Goal: Information Seeking & Learning: Learn about a topic

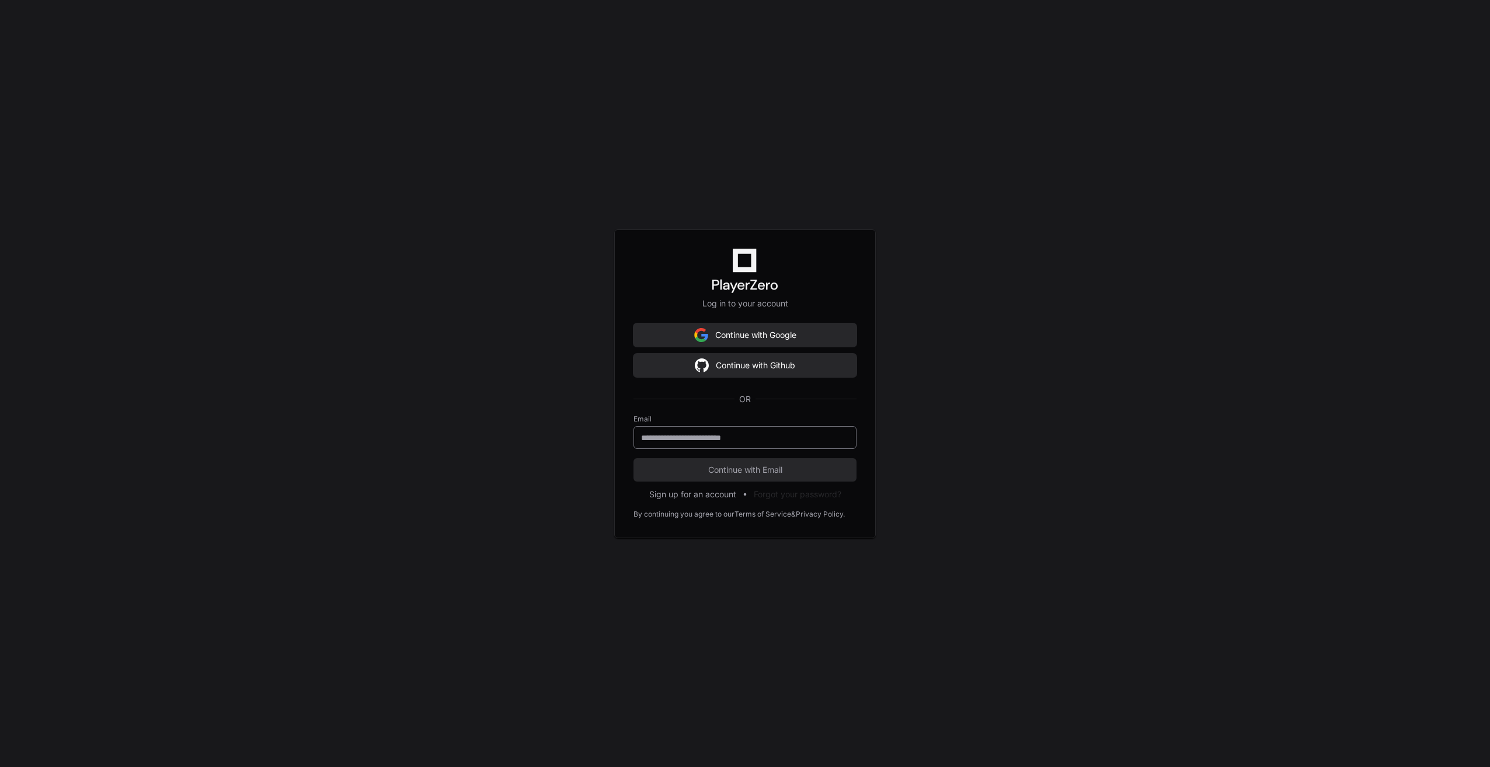
click at [671, 430] on div at bounding box center [744, 437] width 223 height 23
click at [678, 428] on div at bounding box center [744, 437] width 223 height 23
click at [738, 435] on input "**********" at bounding box center [745, 438] width 208 height 12
type input "*"
type input "**********"
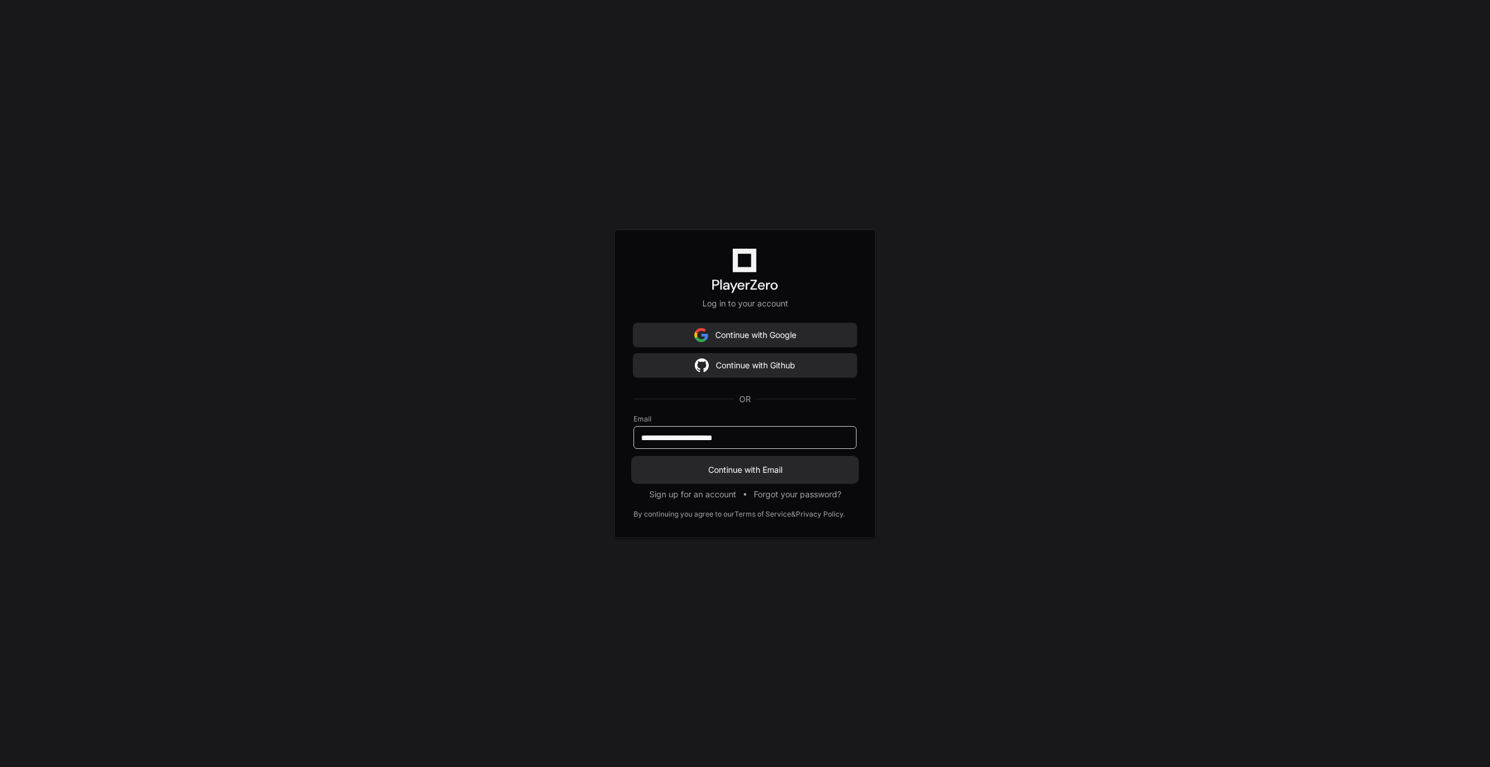
click at [731, 466] on span "Continue with Email" at bounding box center [744, 470] width 223 height 12
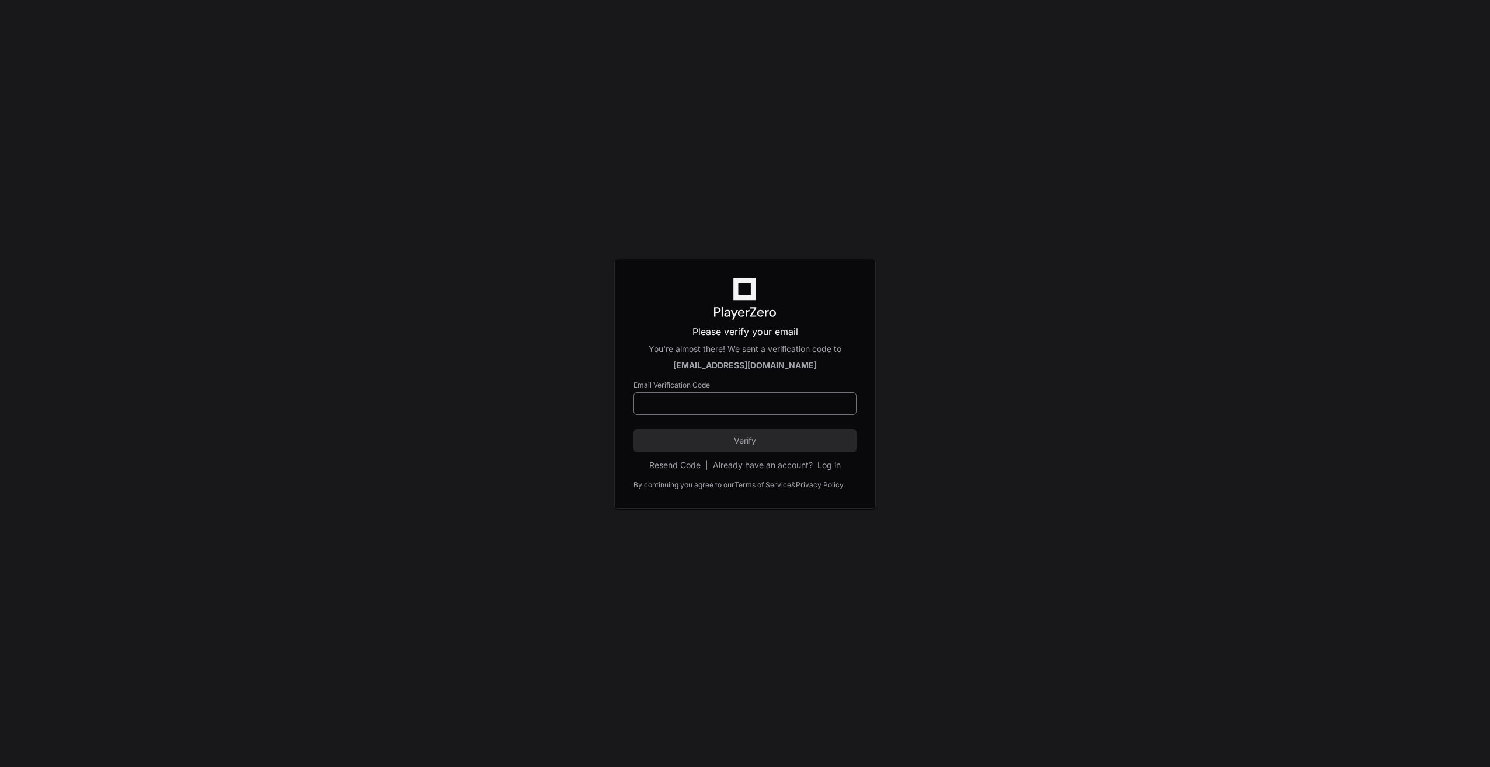
click at [690, 405] on input at bounding box center [745, 404] width 208 height 12
drag, startPoint x: 616, startPoint y: 350, endPoint x: 346, endPoint y: 186, distance: 316.5
click at [615, 350] on div "Please verify your email You're almost there! We sent a verification code to [E…" at bounding box center [745, 384] width 262 height 250
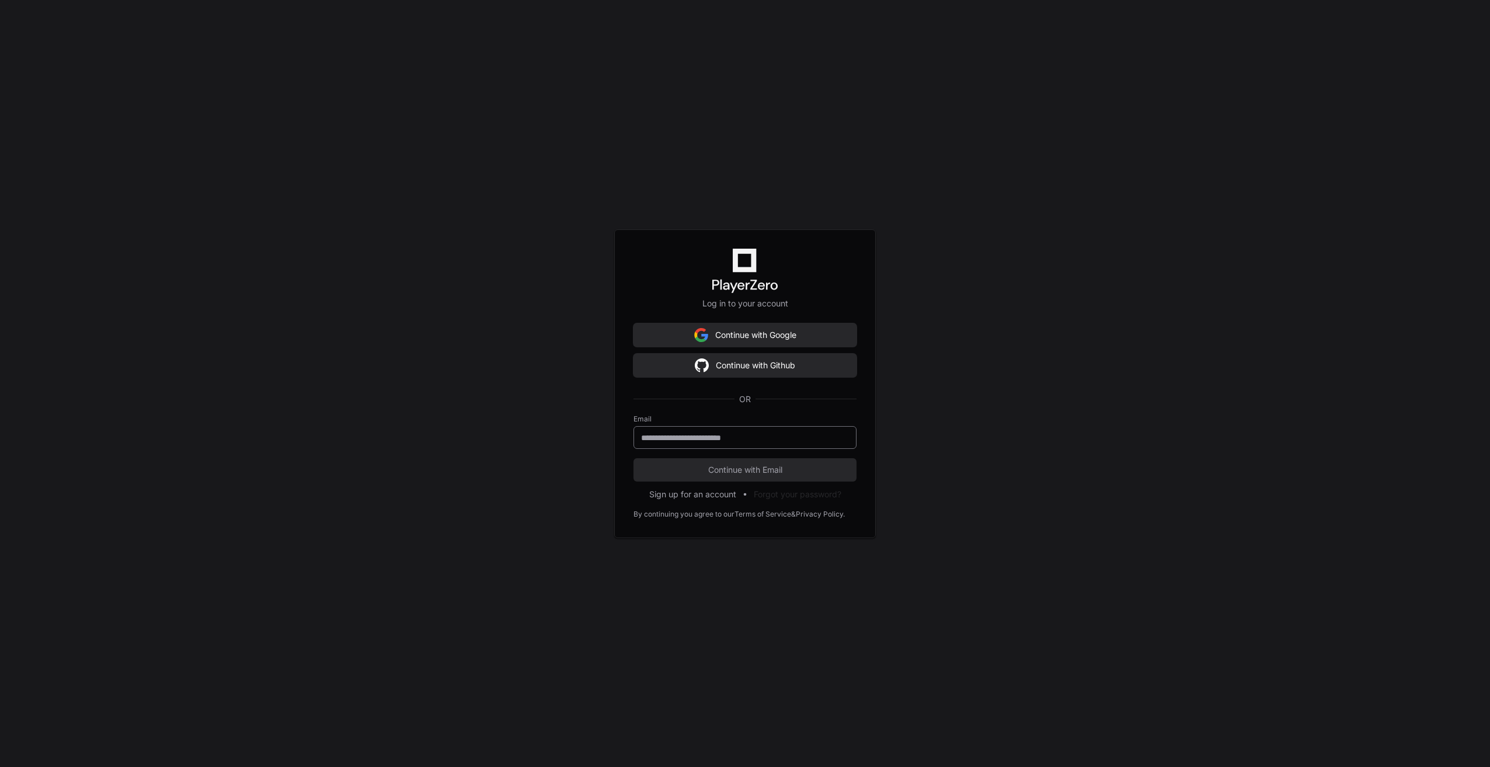
click at [699, 434] on input "email" at bounding box center [745, 438] width 208 height 12
type input "**********"
click at [607, 514] on div "**********" at bounding box center [745, 383] width 1490 height 767
click at [656, 472] on span "Continue with Email" at bounding box center [744, 470] width 223 height 12
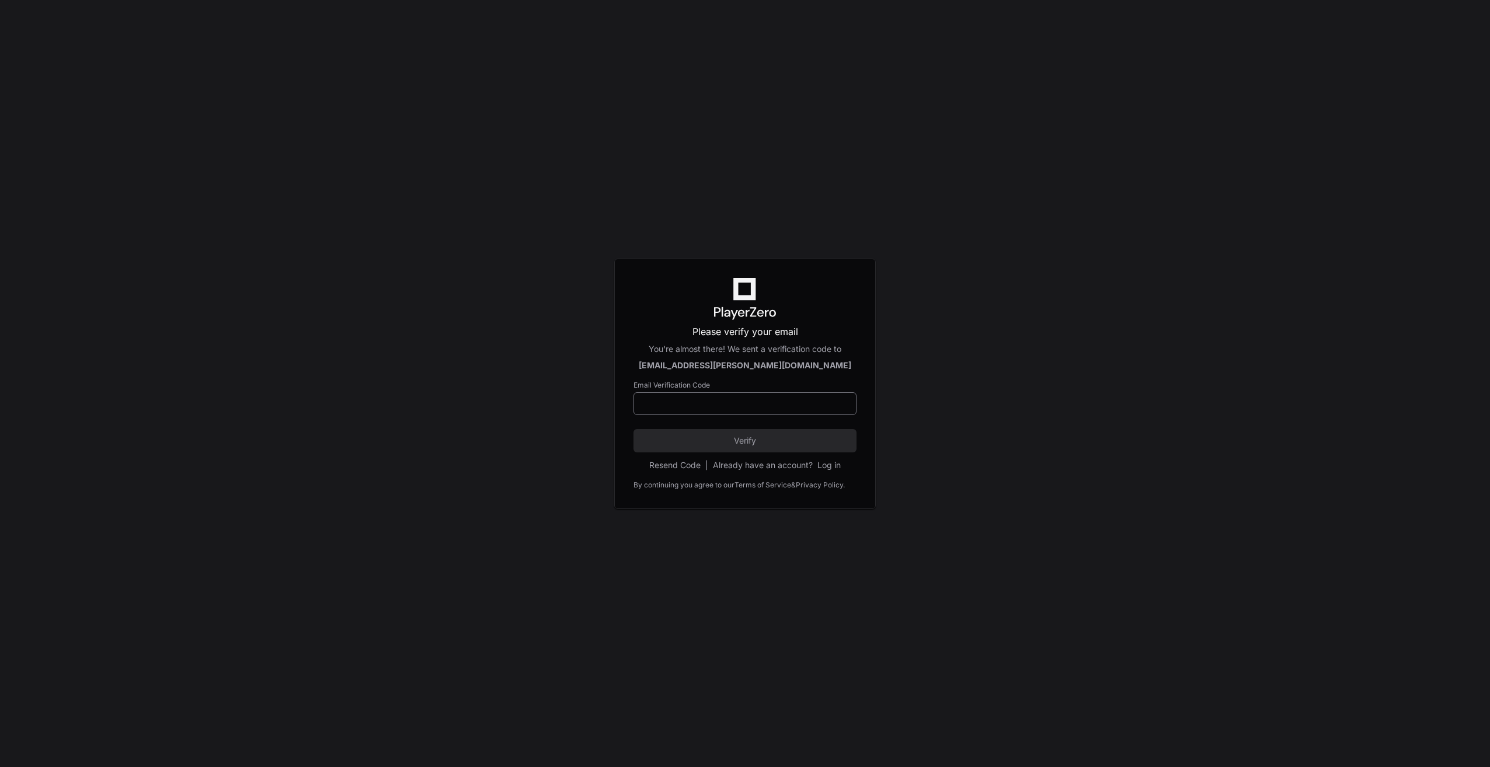
click at [755, 399] on input at bounding box center [745, 404] width 208 height 12
drag, startPoint x: 553, startPoint y: 364, endPoint x: 552, endPoint y: 372, distance: 8.3
click at [553, 364] on div "Please verify your email You're almost there! We sent a verification code to ma…" at bounding box center [745, 383] width 1490 height 767
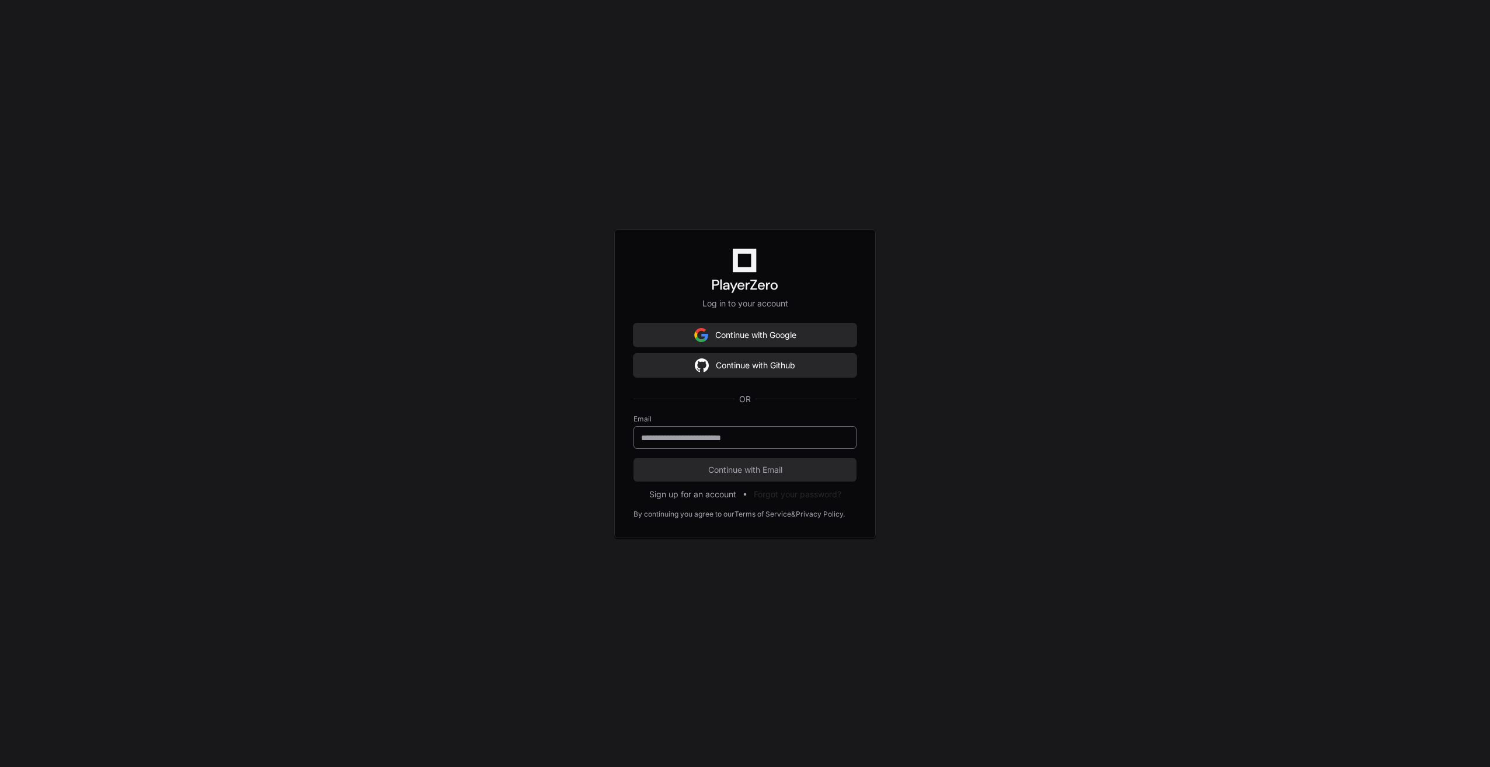
click at [708, 441] on input "email" at bounding box center [745, 438] width 208 height 12
type input "**********"
click at [722, 473] on span "Continue with Email" at bounding box center [744, 470] width 223 height 12
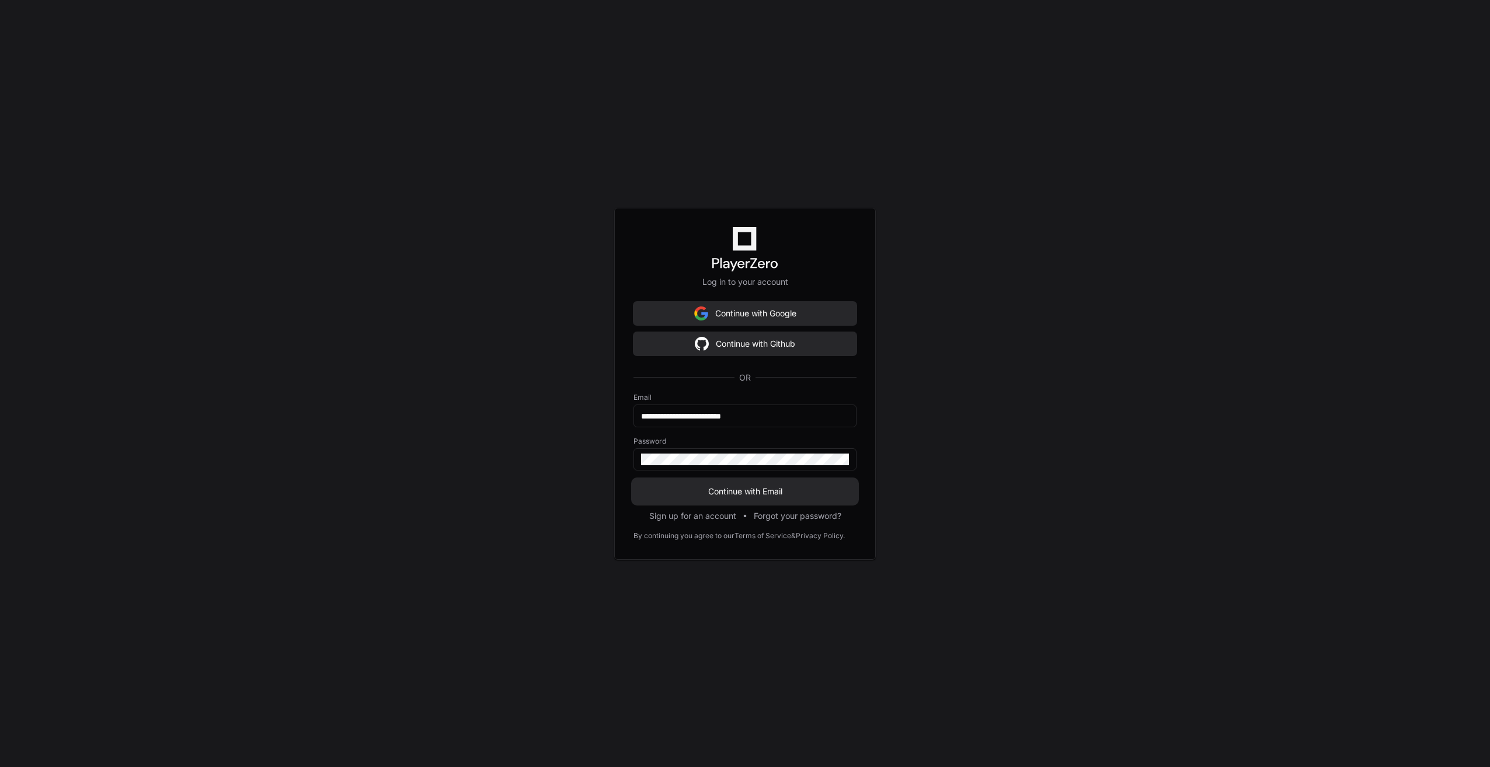
click at [694, 493] on span "Continue with Email" at bounding box center [744, 492] width 223 height 12
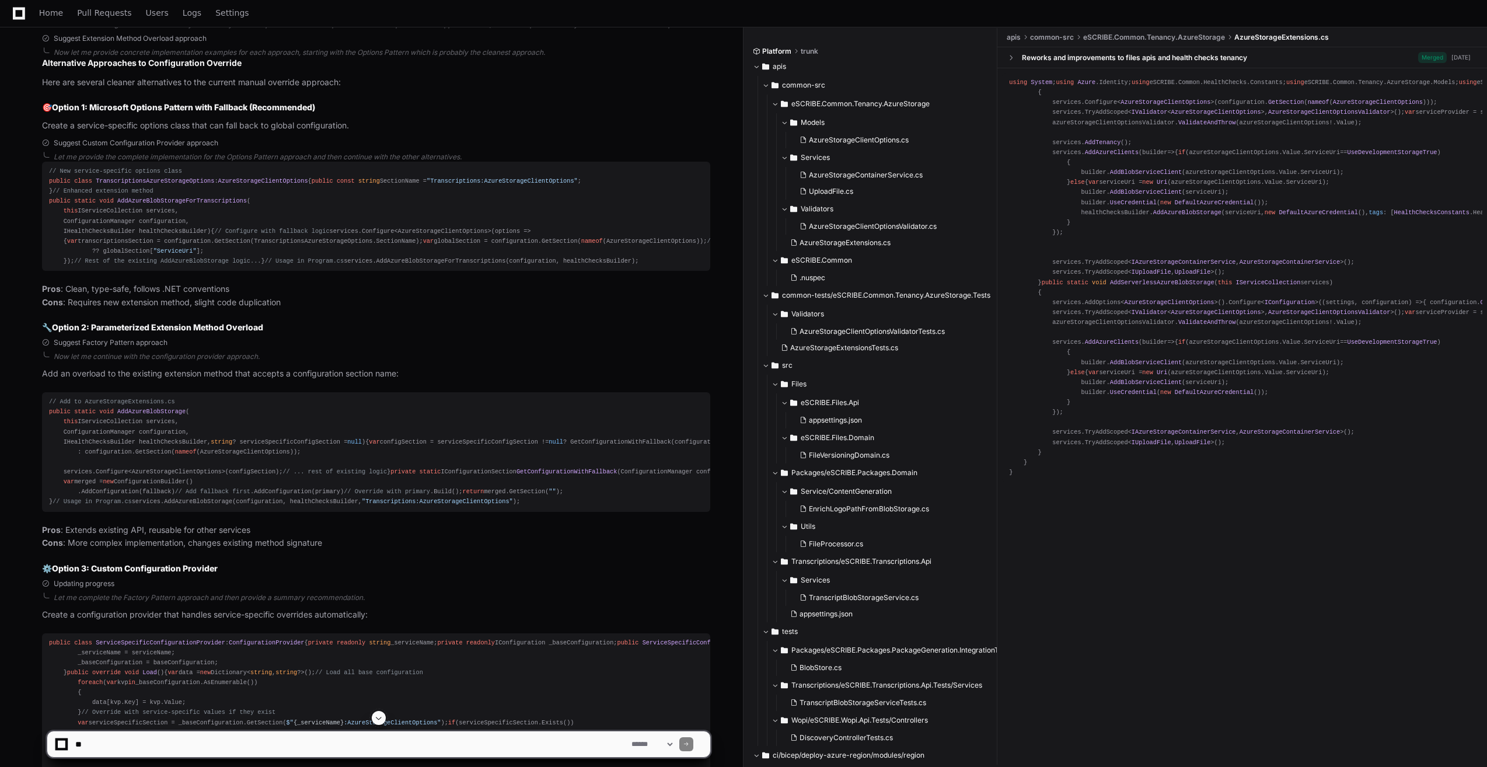
scroll to position [2057, 0]
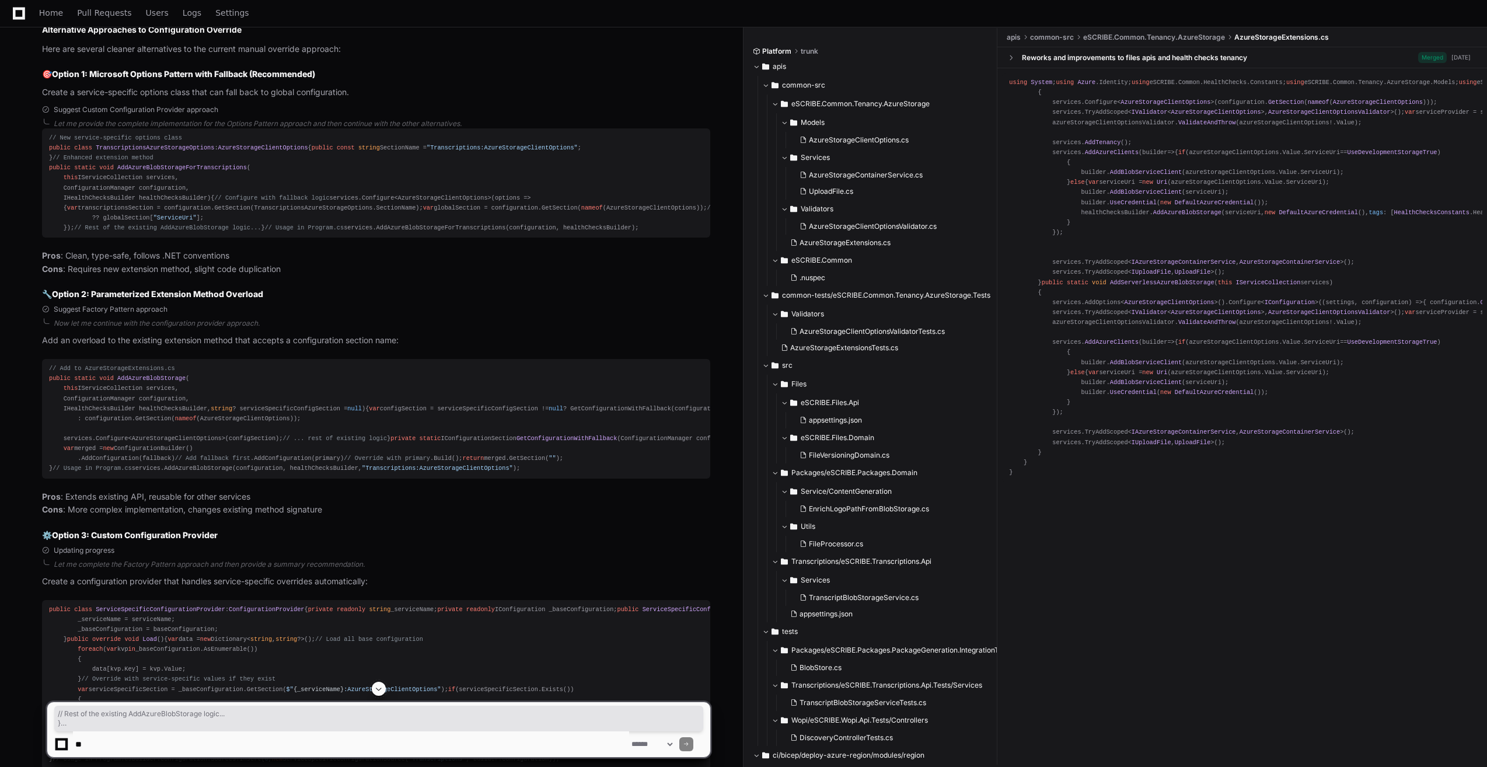
drag, startPoint x: 359, startPoint y: 430, endPoint x: 163, endPoint y: 377, distance: 202.5
click at [163, 233] on div "// New service-specific options class public class TranscriptionsAzureStorageOp…" at bounding box center [376, 183] width 654 height 100
drag, startPoint x: 163, startPoint y: 377, endPoint x: 147, endPoint y: 396, distance: 25.2
click at [154, 233] on div "// New service-specific options class public class TranscriptionsAzureStorageOp…" at bounding box center [376, 183] width 654 height 100
drag, startPoint x: 74, startPoint y: 395, endPoint x: 72, endPoint y: 326, distance: 68.9
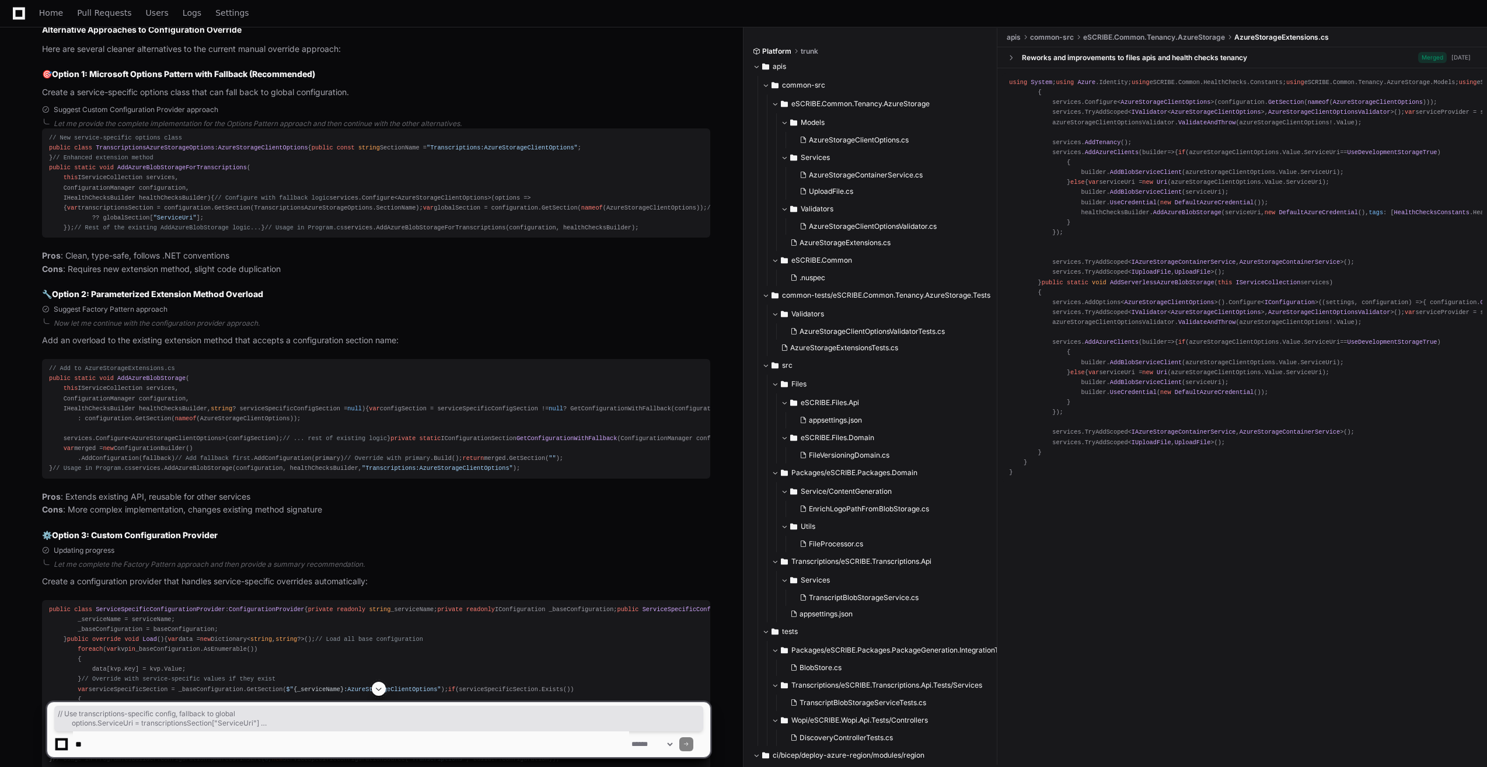
click at [72, 233] on div "// New service-specific options class public class TranscriptionsAzureStorageOp…" at bounding box center [376, 183] width 654 height 100
drag, startPoint x: 72, startPoint y: 326, endPoint x: 229, endPoint y: 353, distance: 159.3
click at [229, 233] on div "// New service-specific options class public class TranscriptionsAzureStorageOp…" at bounding box center [376, 183] width 654 height 100
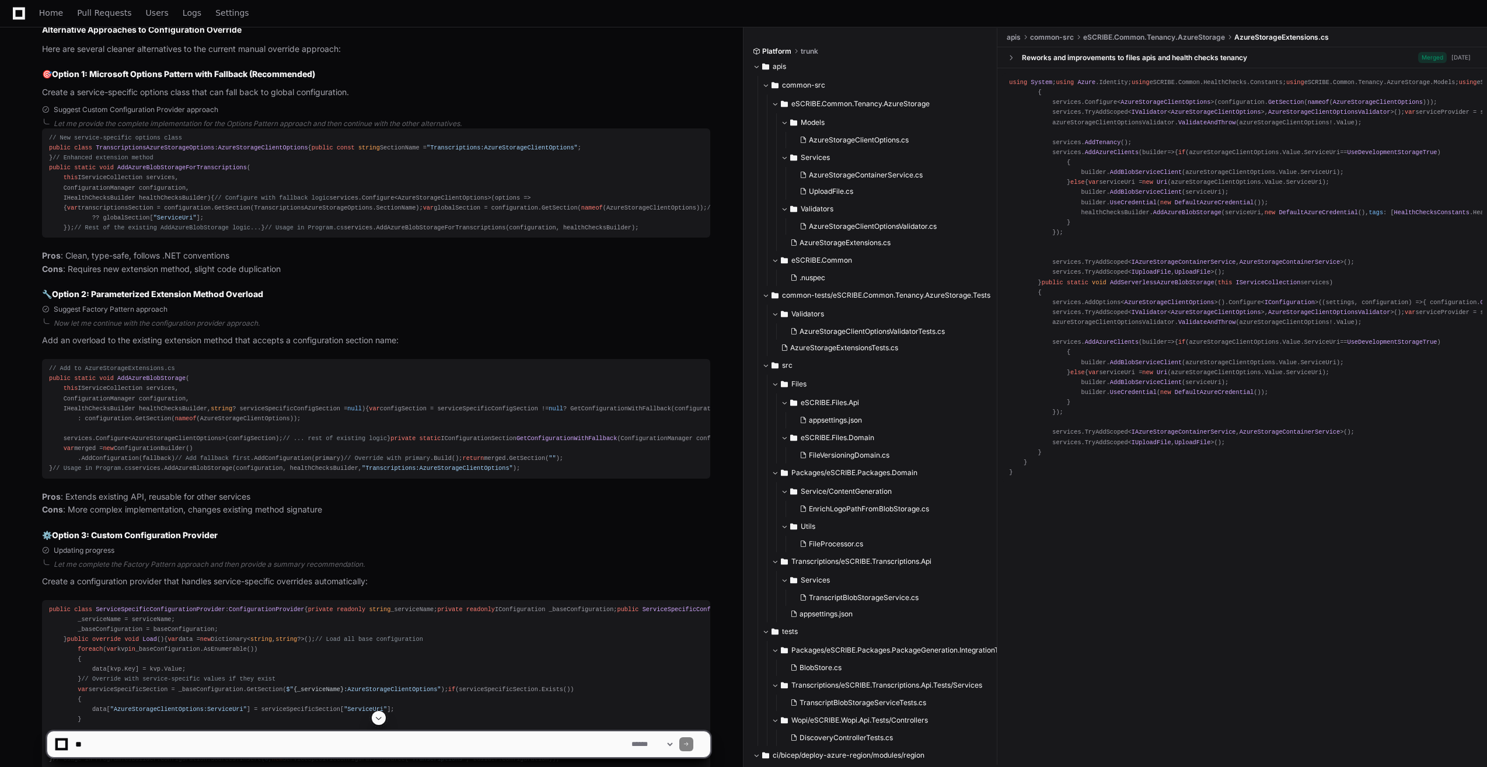
click at [92, 233] on div "// New service-specific options class public class TranscriptionsAzureStorageOp…" at bounding box center [376, 183] width 654 height 100
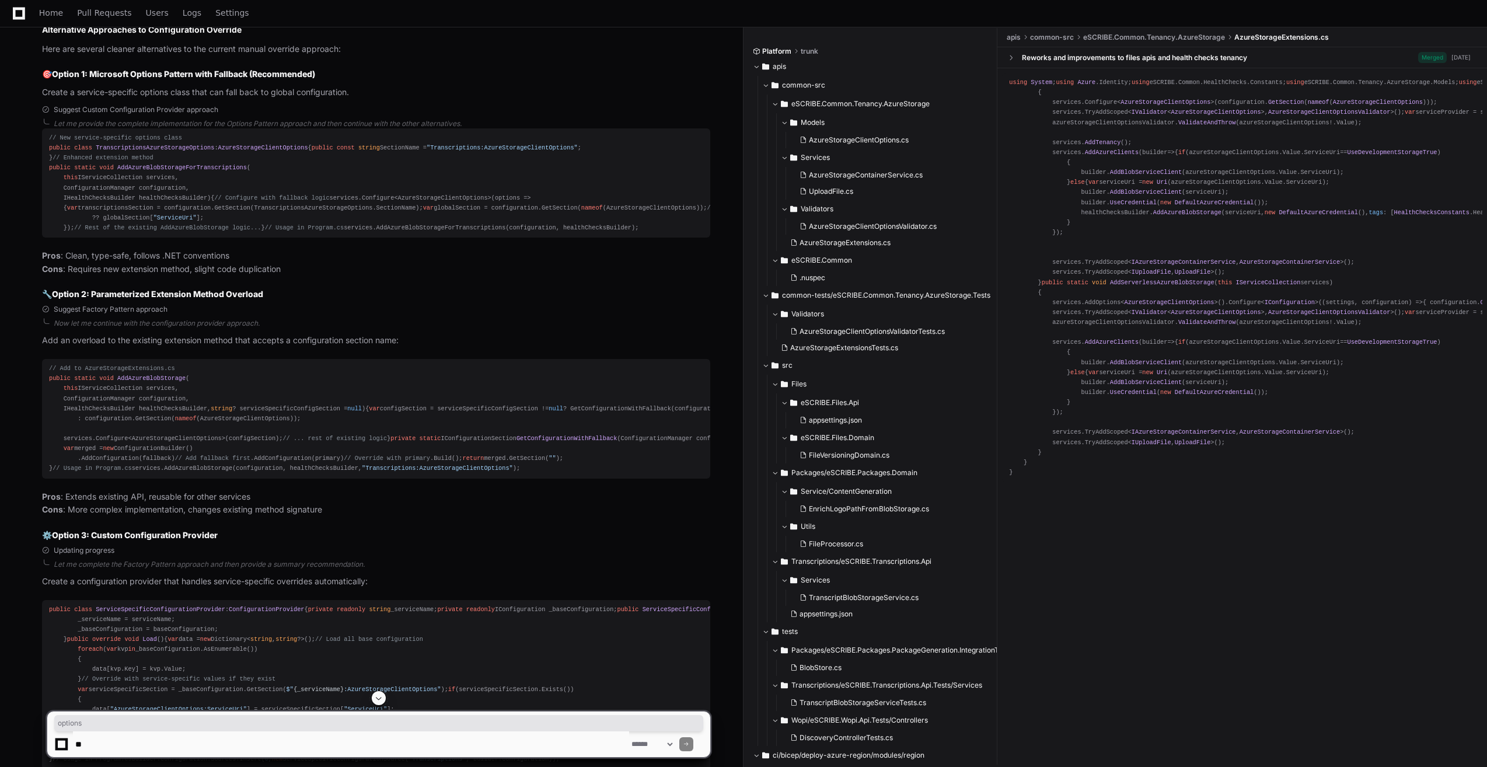
click at [92, 233] on div "// New service-specific options class public class TranscriptionsAzureStorageOp…" at bounding box center [376, 183] width 654 height 100
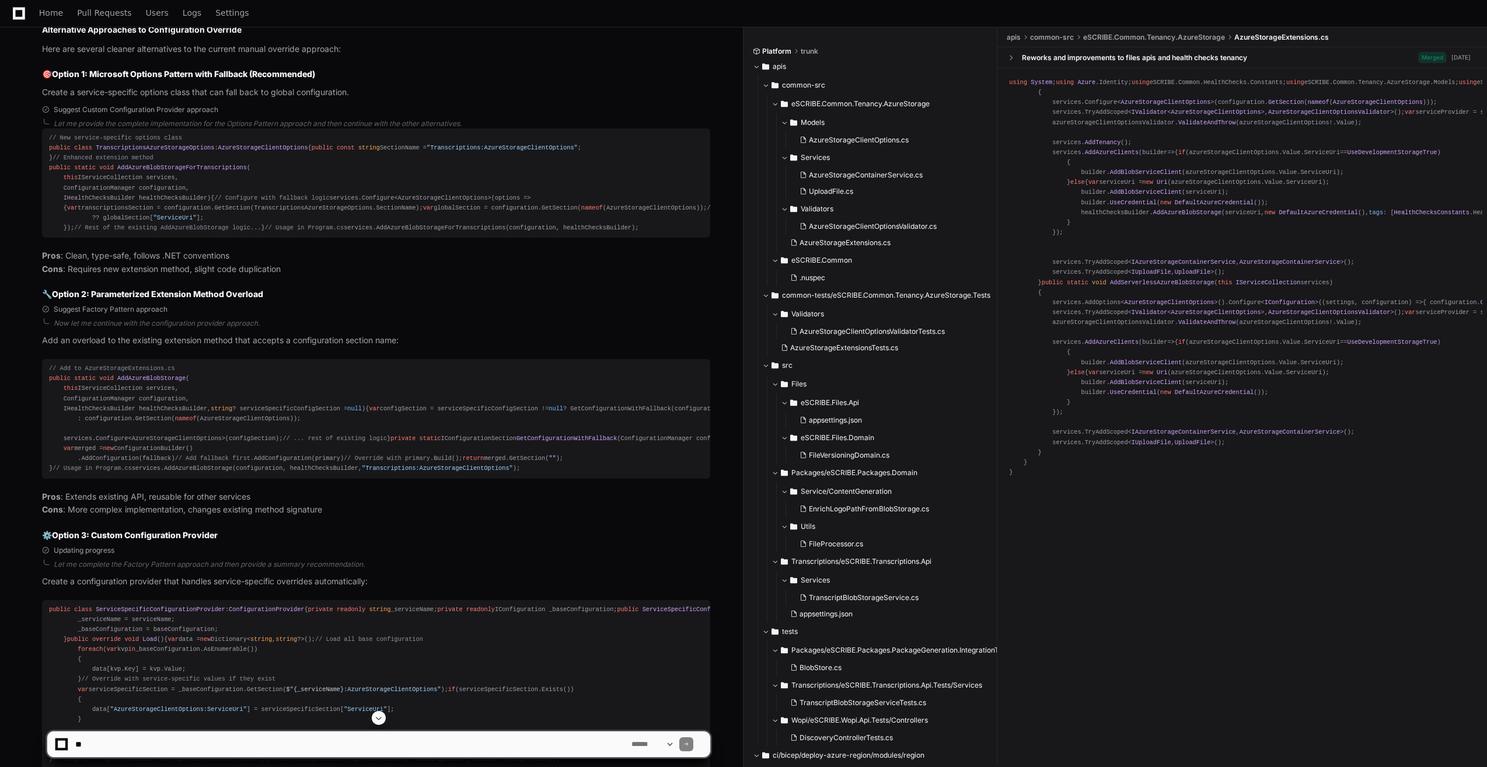
drag, startPoint x: 92, startPoint y: 345, endPoint x: 68, endPoint y: 350, distance: 25.0
click at [68, 233] on div "// New service-specific options class public class TranscriptionsAzureStorageOp…" at bounding box center [376, 183] width 654 height 100
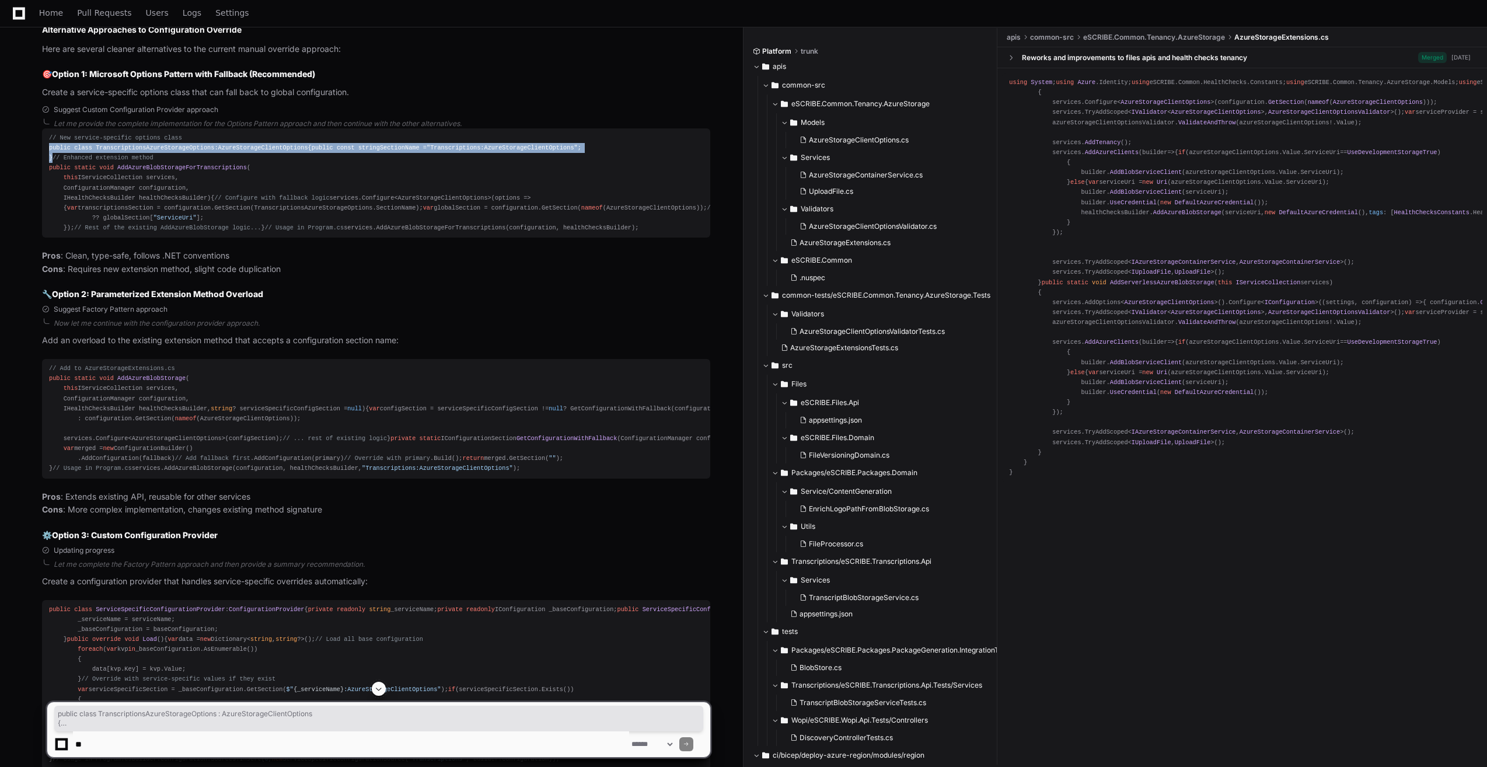
drag, startPoint x: 73, startPoint y: 198, endPoint x: 40, endPoint y: 167, distance: 45.4
click at [40, 167] on div "Suggest Custom Configuration Provider approach Let me provide the complete impl…" at bounding box center [365, 203] width 692 height 196
copy div "public class TranscriptionsAzureStorageOptions : AzureStorageClientOptions { pu…"
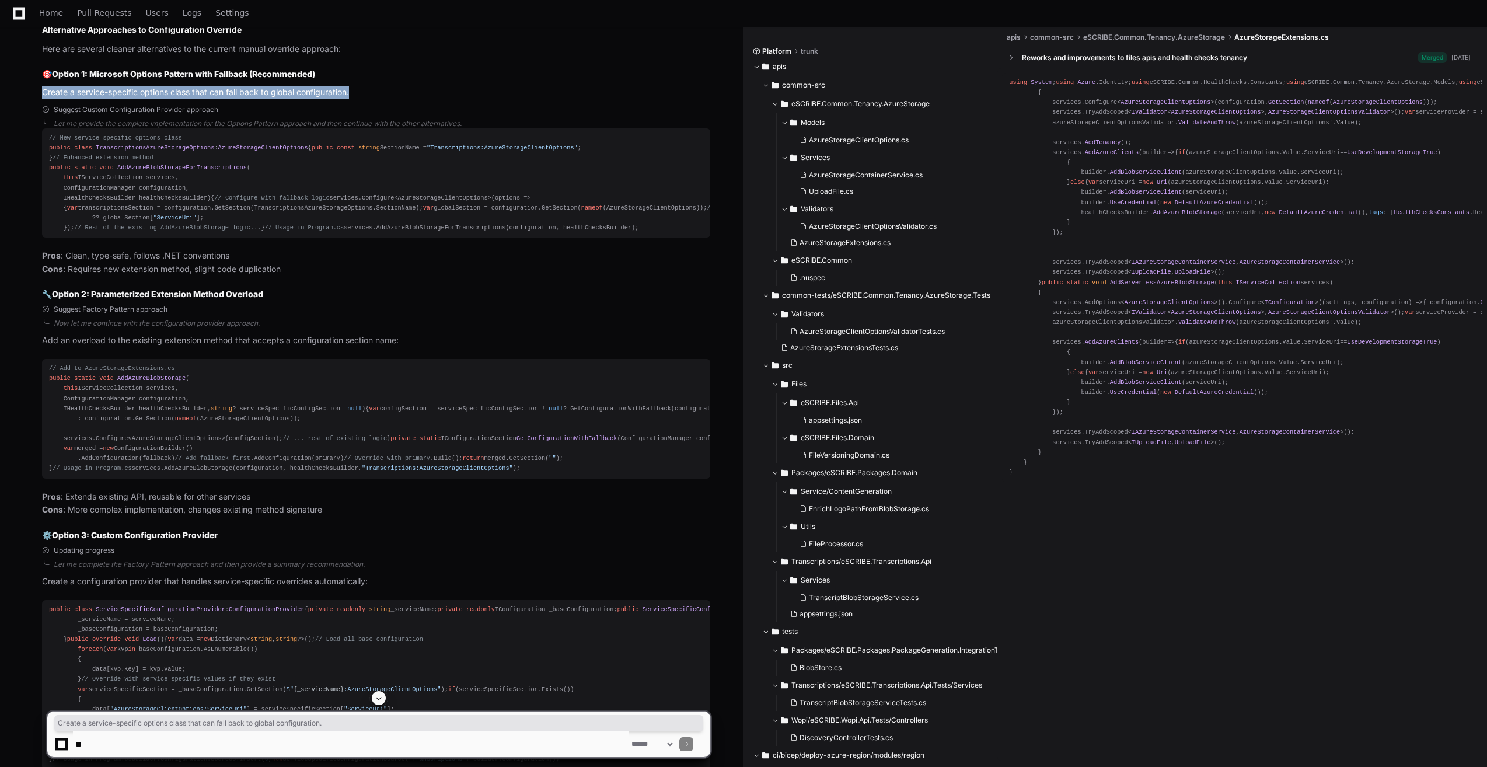
drag, startPoint x: 363, startPoint y: 114, endPoint x: 41, endPoint y: 109, distance: 321.1
click at [41, 99] on div "Suggest Extension Method Overload approach Now let me provide concrete implemen…" at bounding box center [365, 50] width 692 height 98
copy p "Create a service-specific options class that can fall back to global configurat…"
click at [298, 233] on div "// New service-specific options class public class TranscriptionsAzureStorageOp…" at bounding box center [376, 183] width 654 height 100
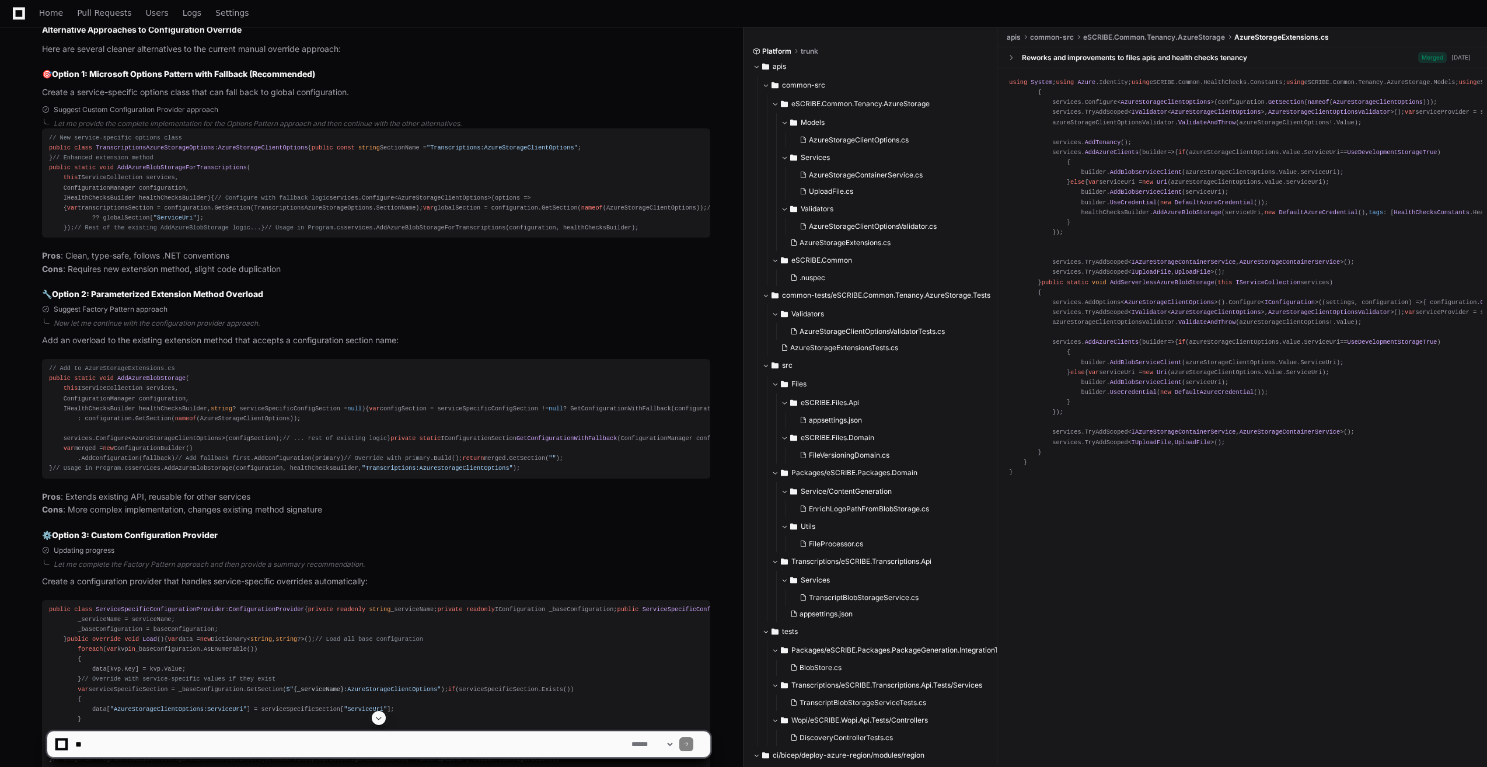
click at [239, 151] on span "AzureStorageClientOptions" at bounding box center [263, 147] width 90 height 7
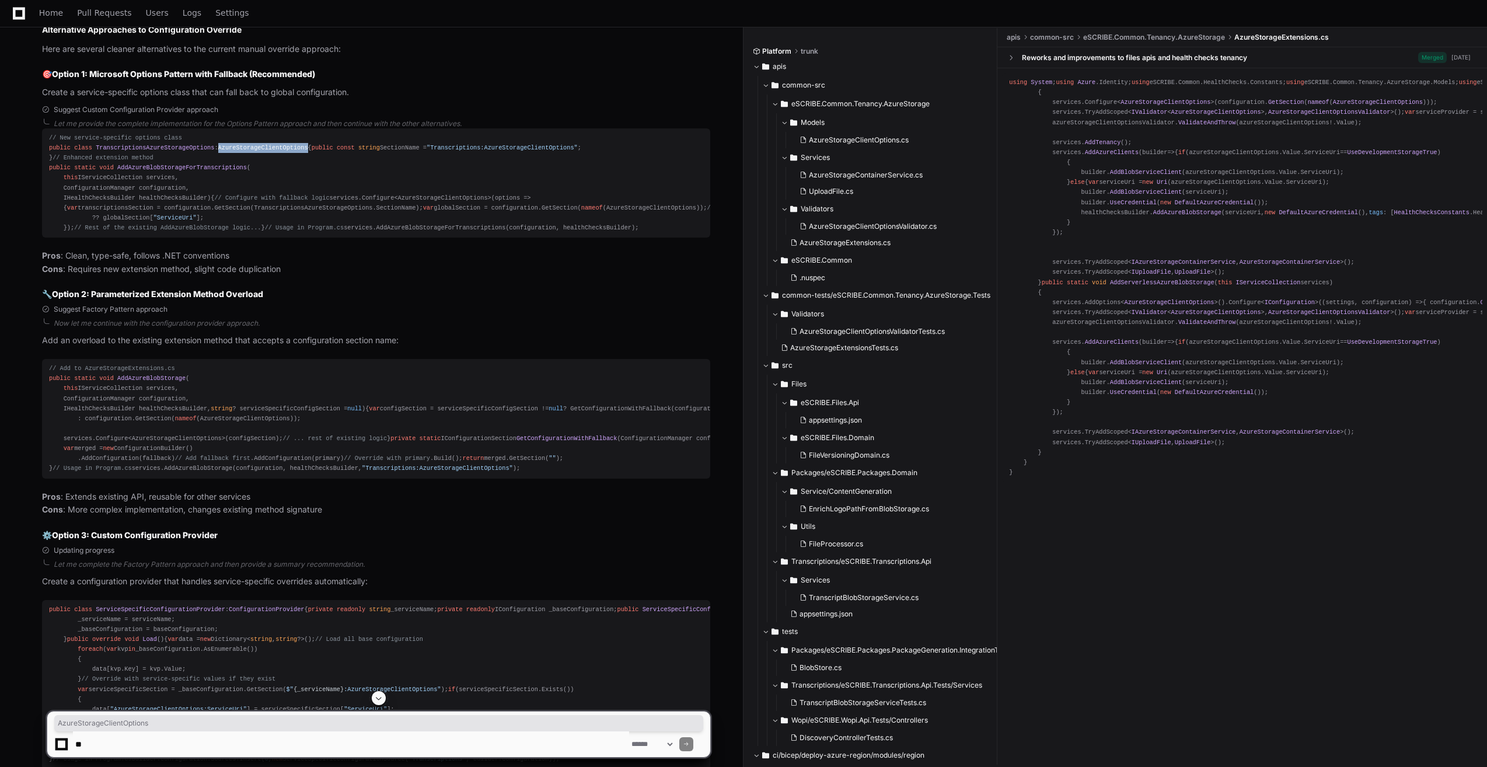
copy span "AzureStorageClientOptions"
click at [359, 233] on div "// New service-specific options class public class TranscriptionsAzureStorageOp…" at bounding box center [376, 183] width 654 height 100
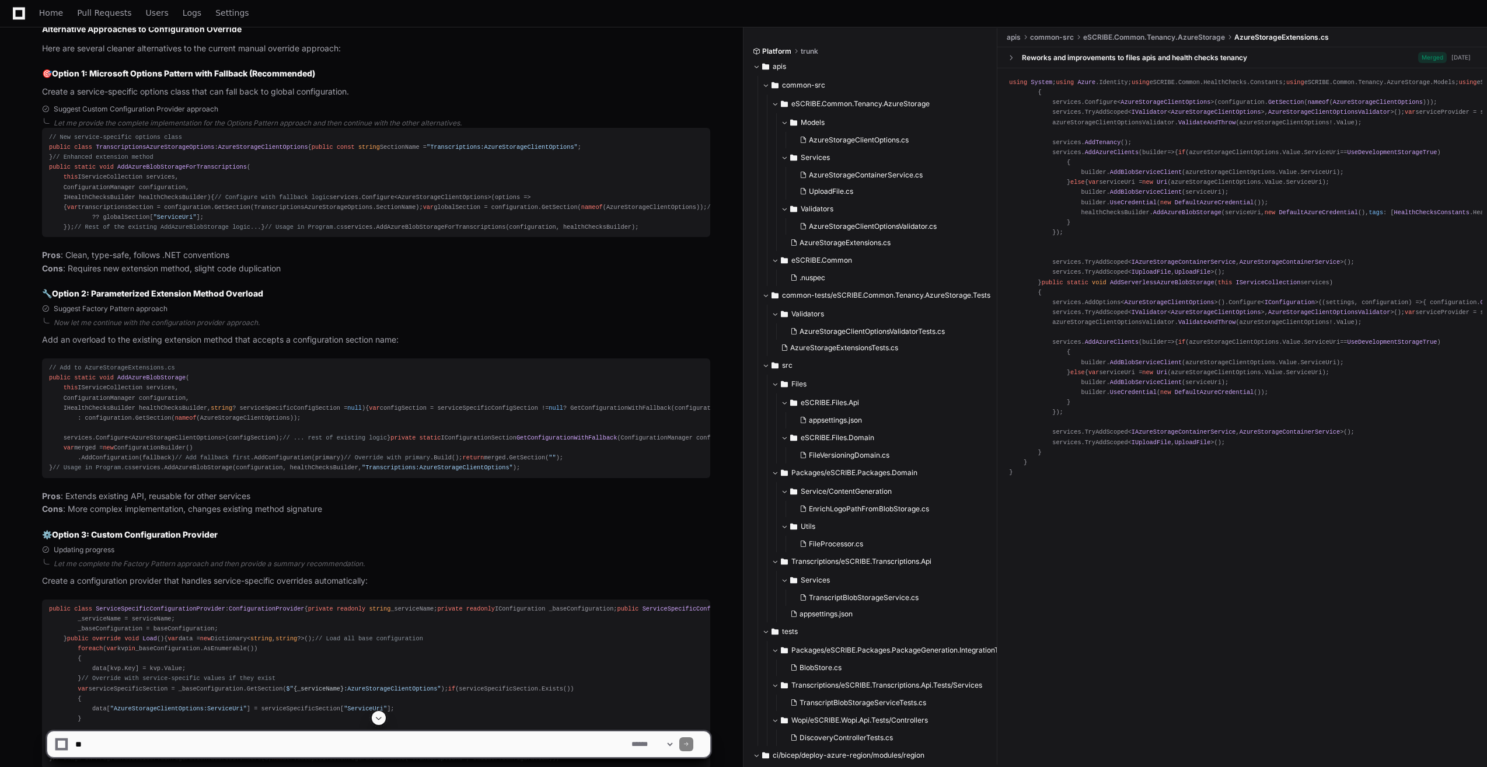
scroll to position [2115, 0]
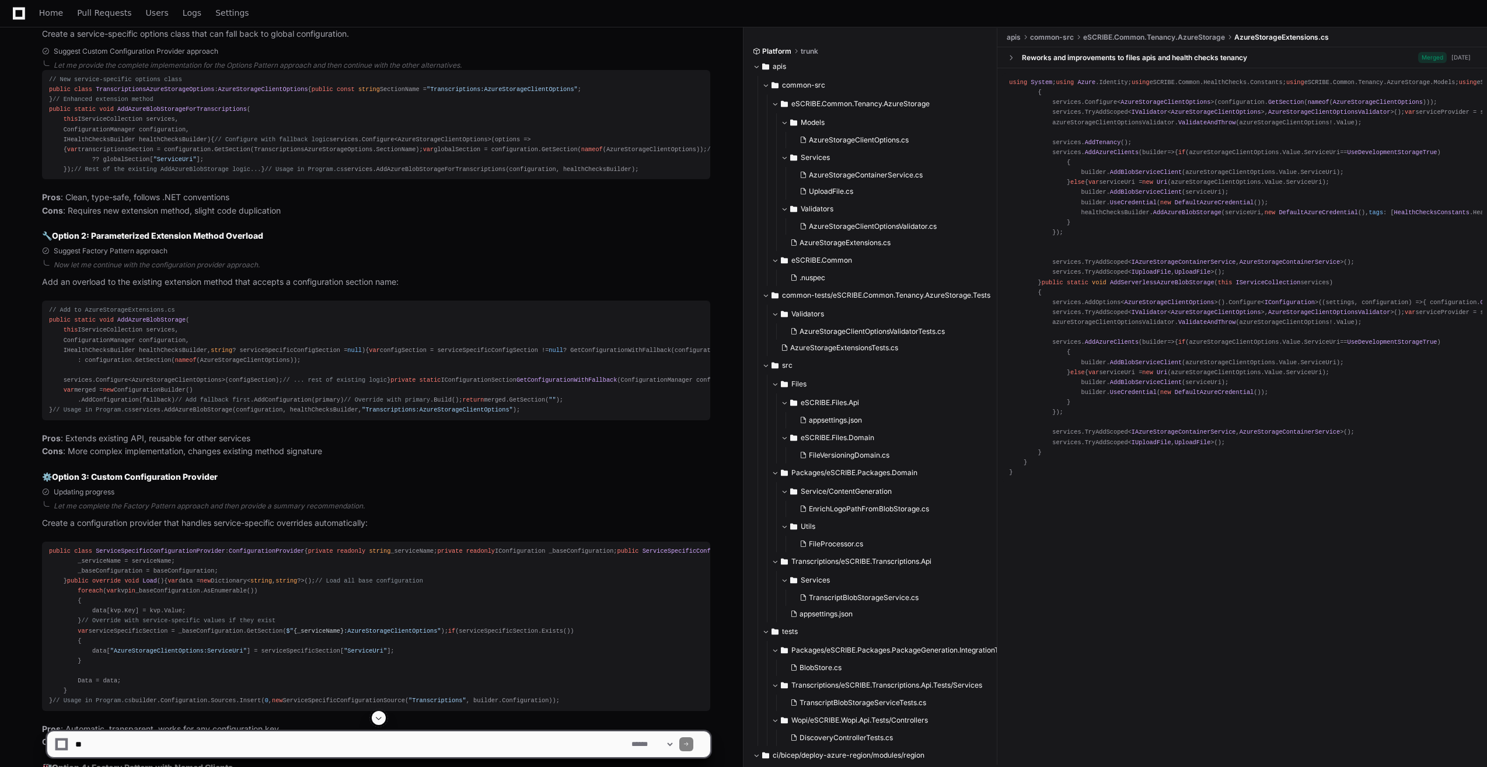
click at [280, 175] on div "// New service-specific options class public class TranscriptionsAzureStorageOp…" at bounding box center [376, 125] width 654 height 100
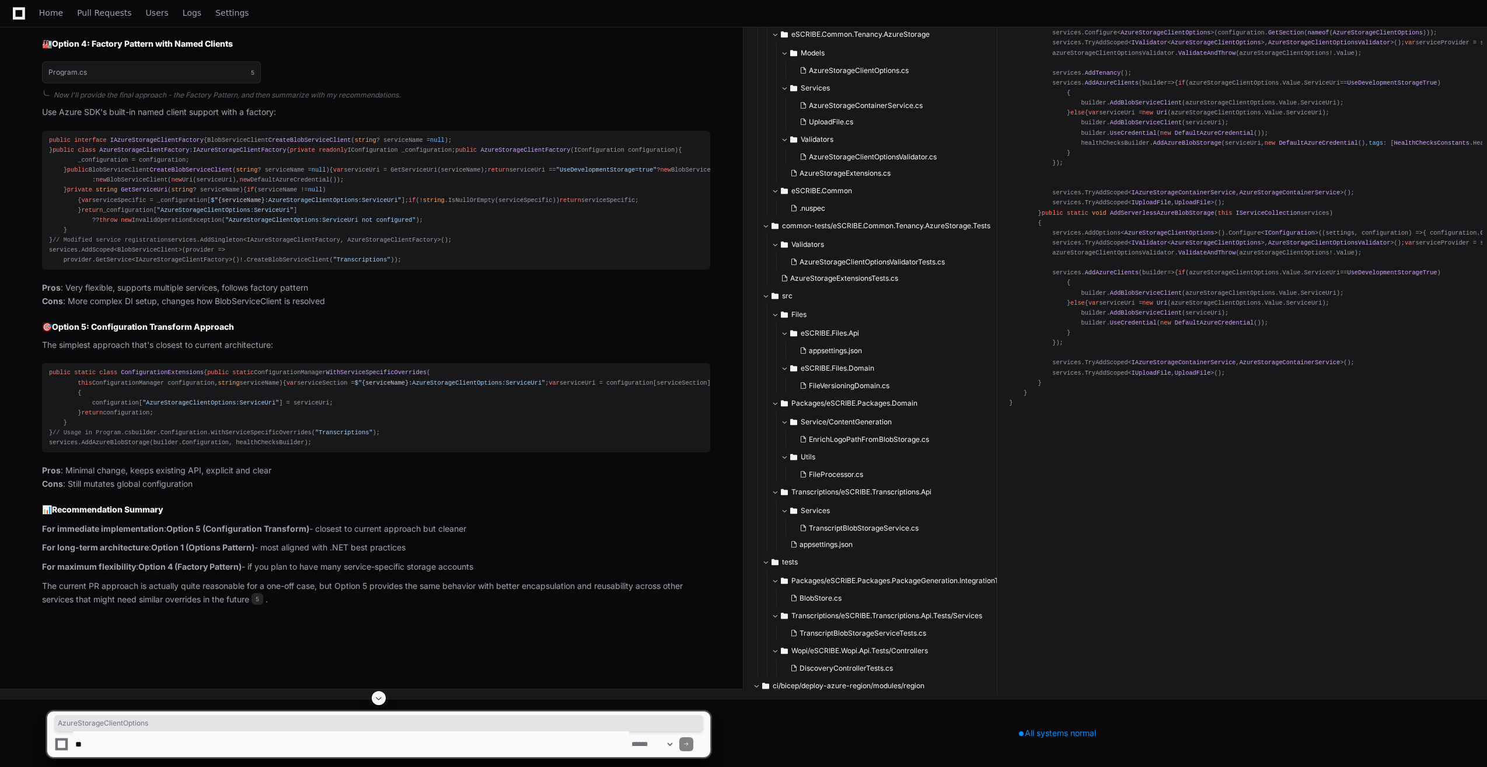
scroll to position [3866, 0]
